Goal: Navigation & Orientation: Find specific page/section

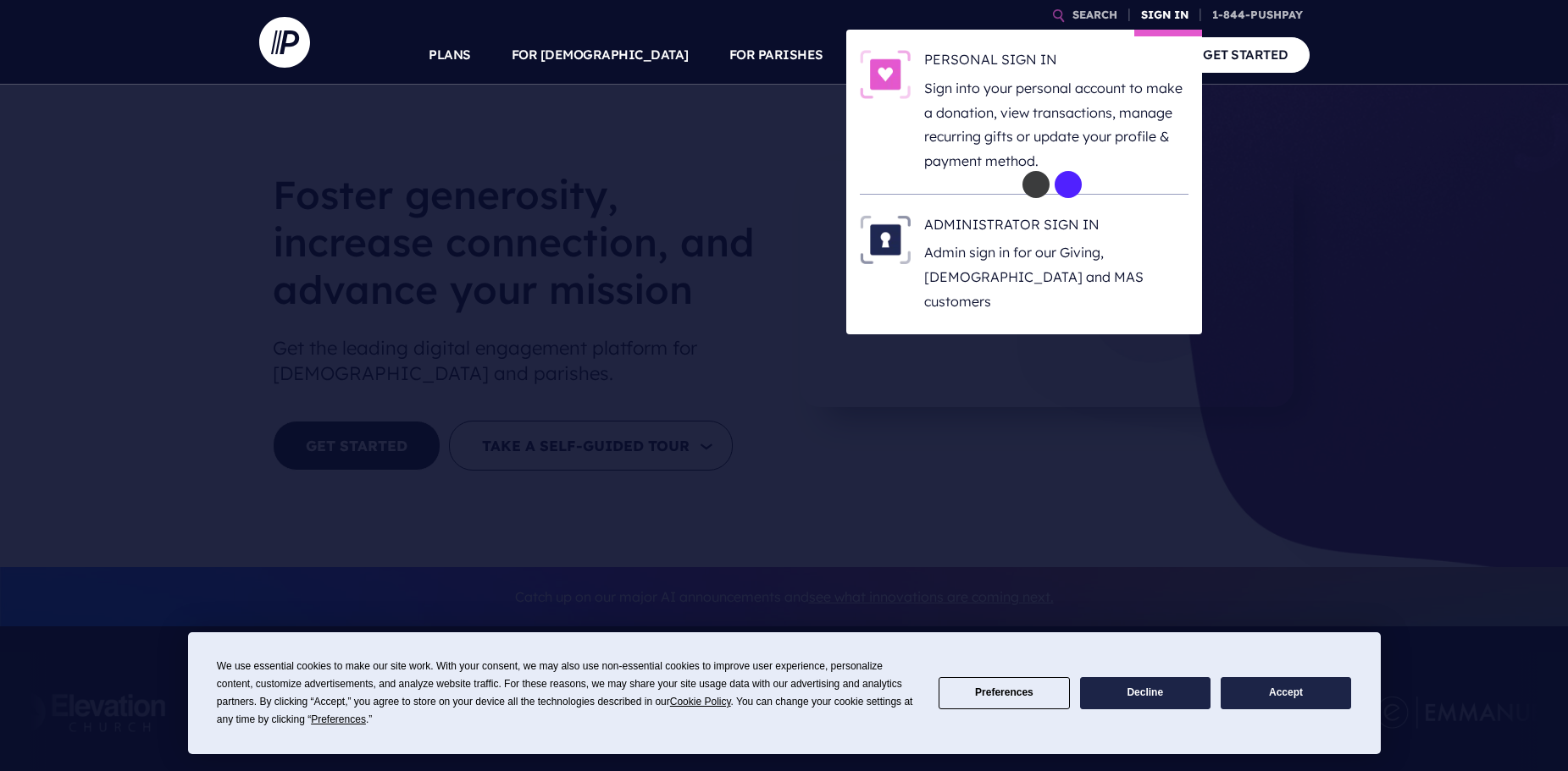
click at [1162, 16] on link "SIGN IN" at bounding box center [1165, 15] width 61 height 29
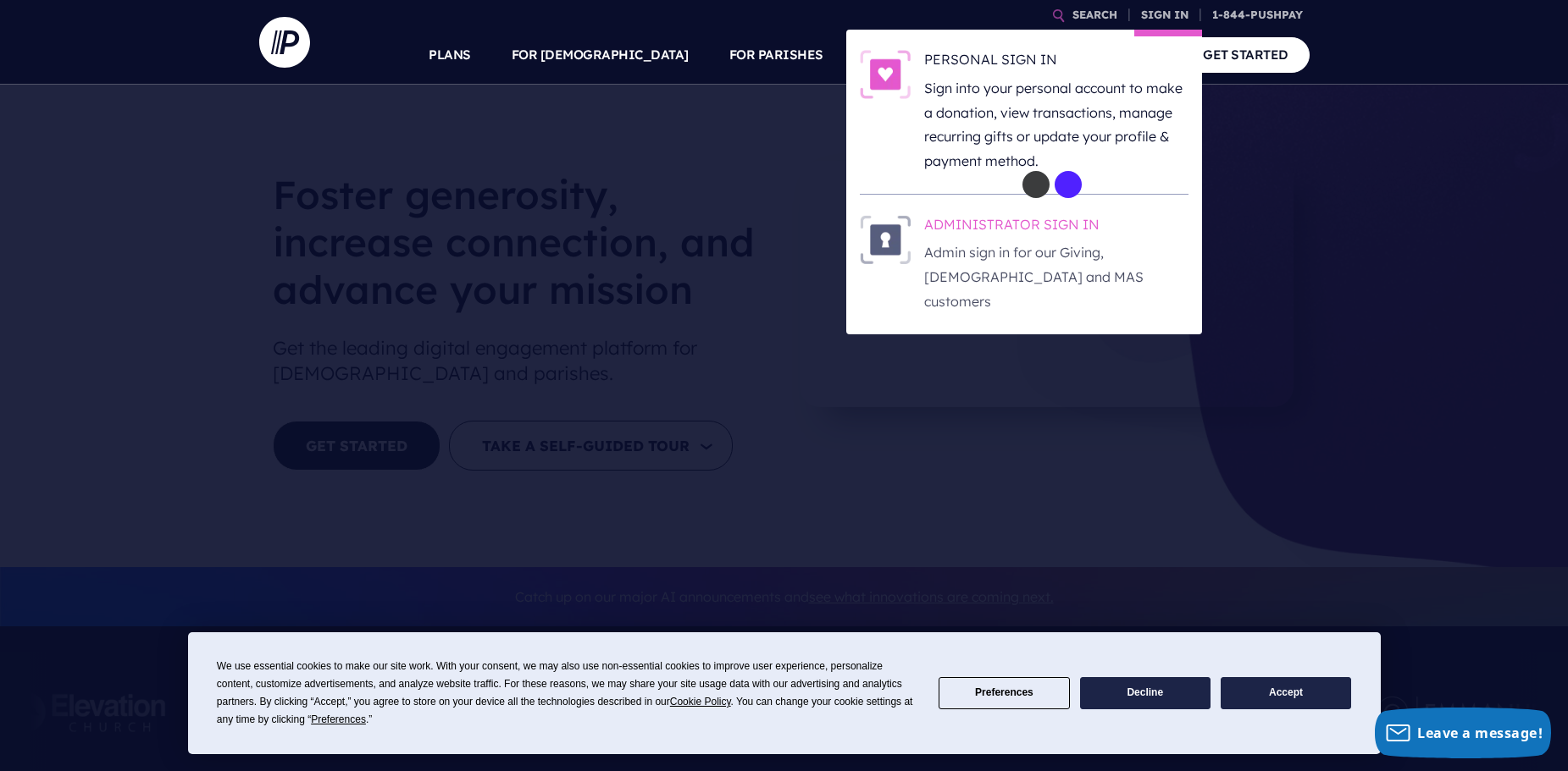
click at [1055, 220] on h6 "ADMINISTRATOR SIGN IN" at bounding box center [1056, 227] width 264 height 25
